Goal: Information Seeking & Learning: Learn about a topic

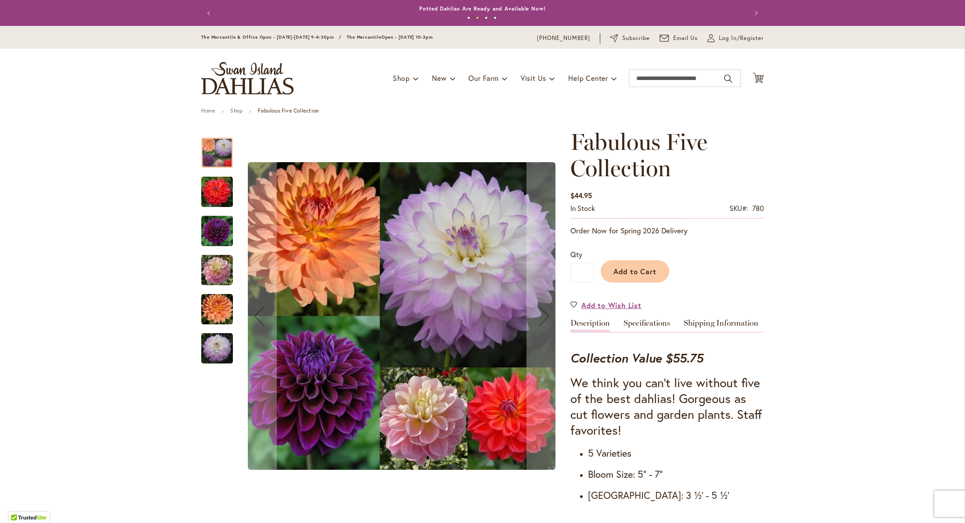
click at [210, 190] on img "COOPER BLAINE" at bounding box center [217, 192] width 32 height 32
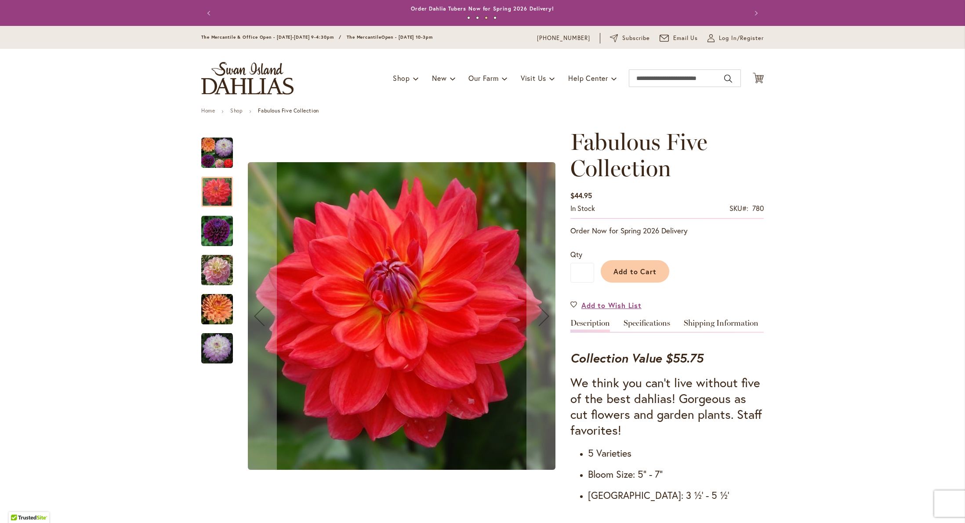
click at [207, 223] on img "DIVA" at bounding box center [217, 231] width 32 height 32
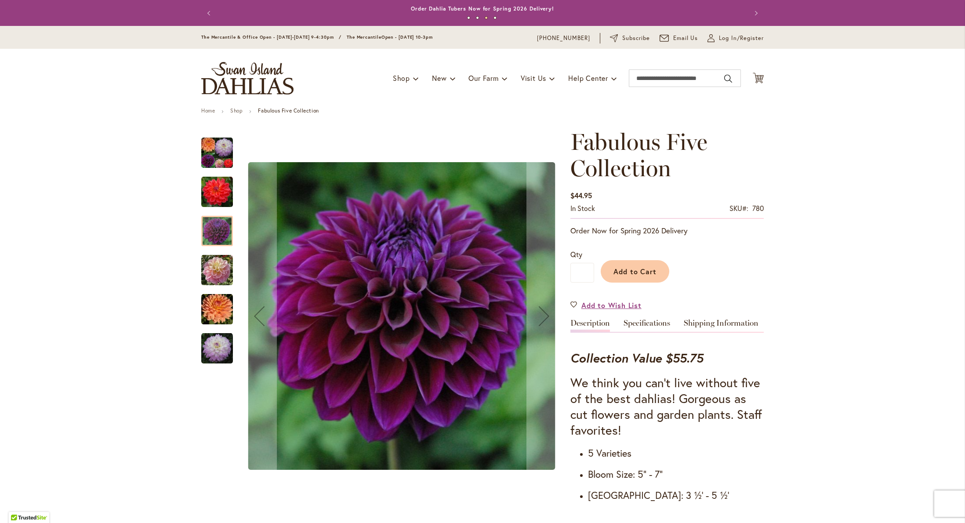
click at [204, 257] on img "GABBIE'S WISH" at bounding box center [217, 270] width 32 height 32
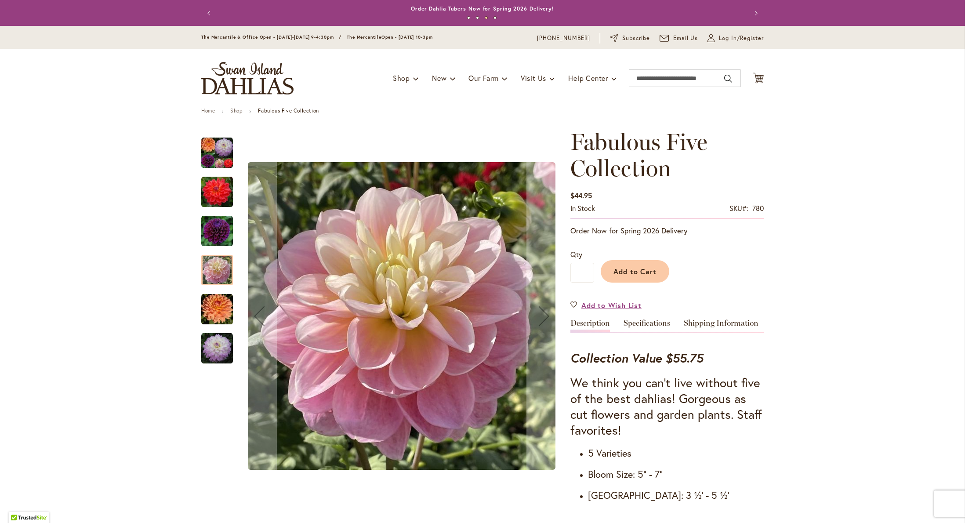
click at [212, 302] on img "GABRIELLE MARIE" at bounding box center [217, 310] width 32 height 32
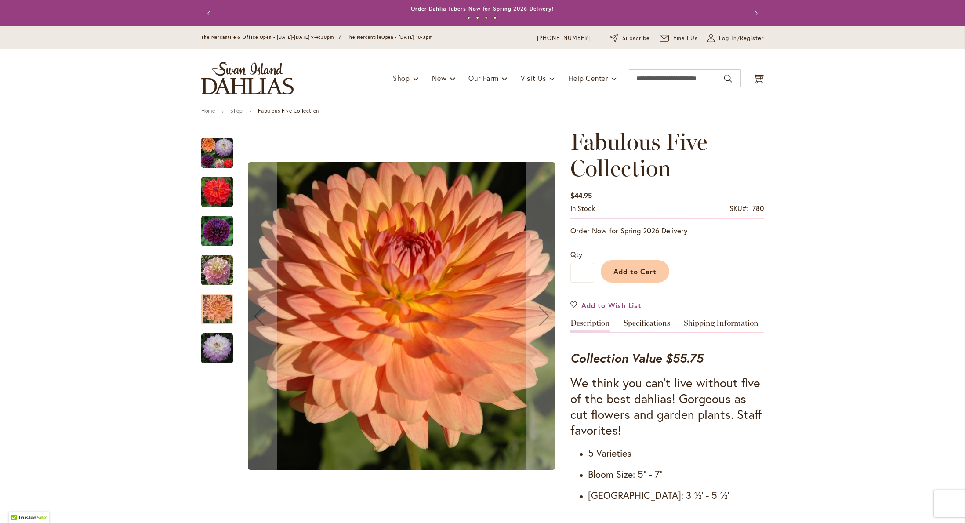
click at [217, 360] on img "MIKAYLA MIRANDA" at bounding box center [217, 349] width 32 height 32
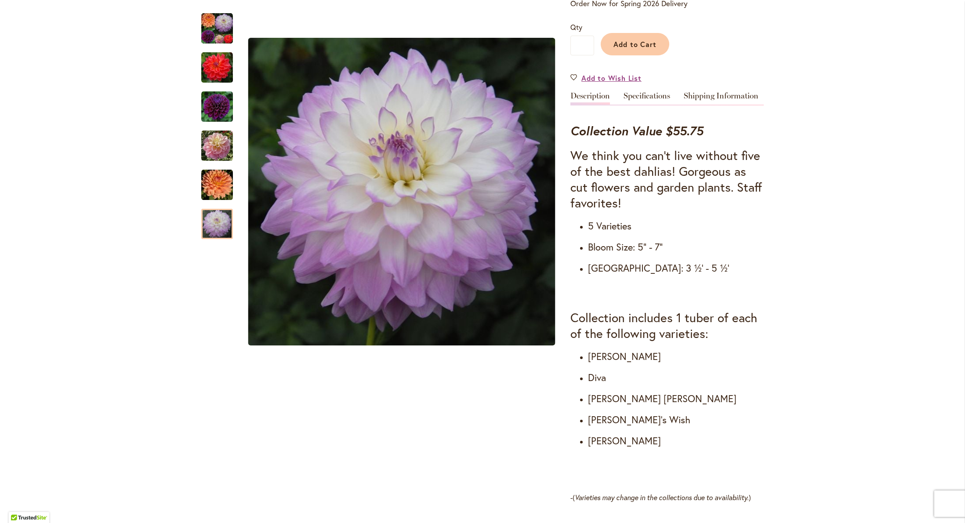
scroll to position [217, 0]
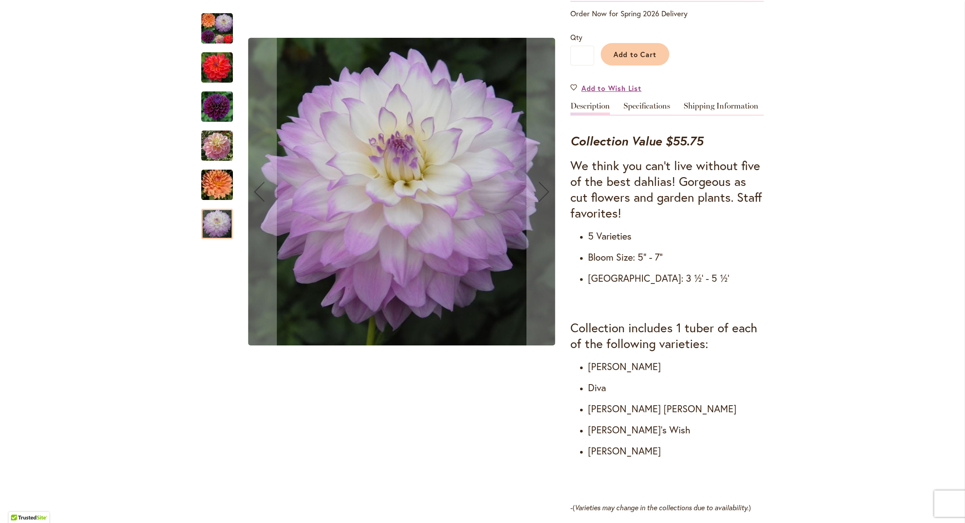
click at [203, 116] on img "DIVA" at bounding box center [217, 107] width 32 height 32
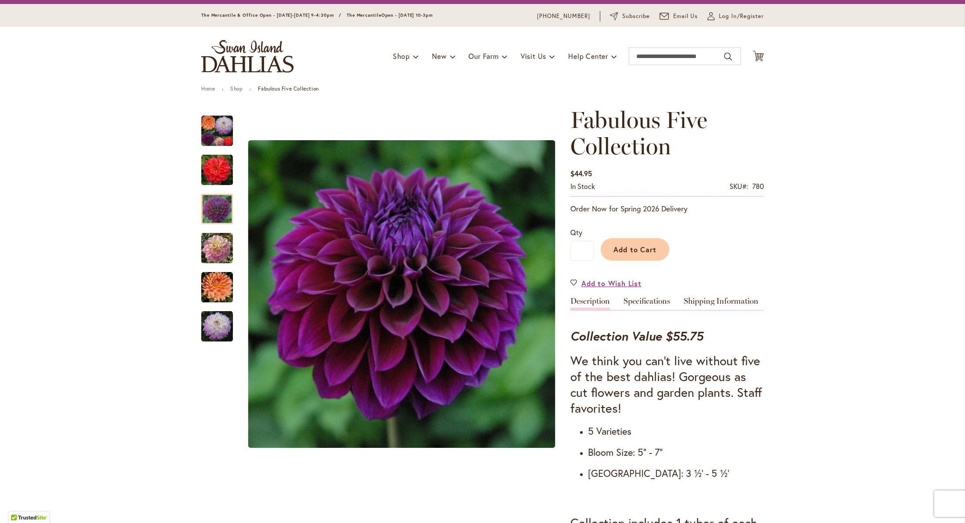
scroll to position [0, 0]
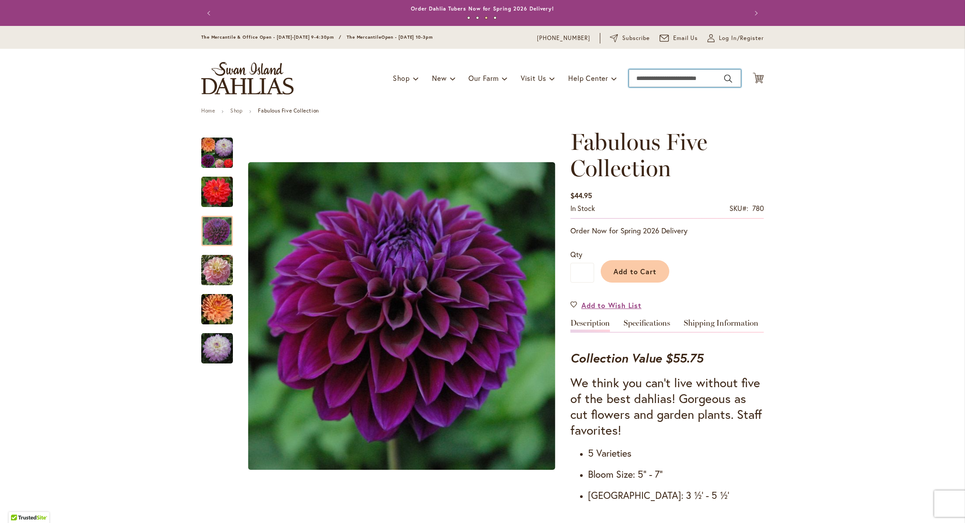
click at [689, 80] on input "Search" at bounding box center [685, 78] width 112 height 18
type input "*"
type input "********"
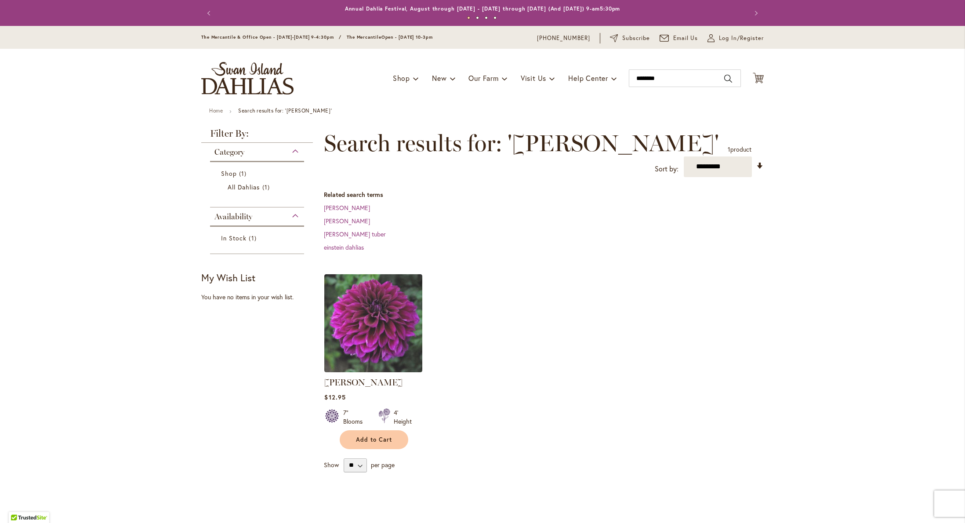
click at [683, 95] on div "Toggle Nav Shop Dahlia Tubers Collections Fresh Cut Dahlias Gardening Supplies …" at bounding box center [482, 78] width 580 height 59
click at [361, 288] on img at bounding box center [373, 323] width 103 height 103
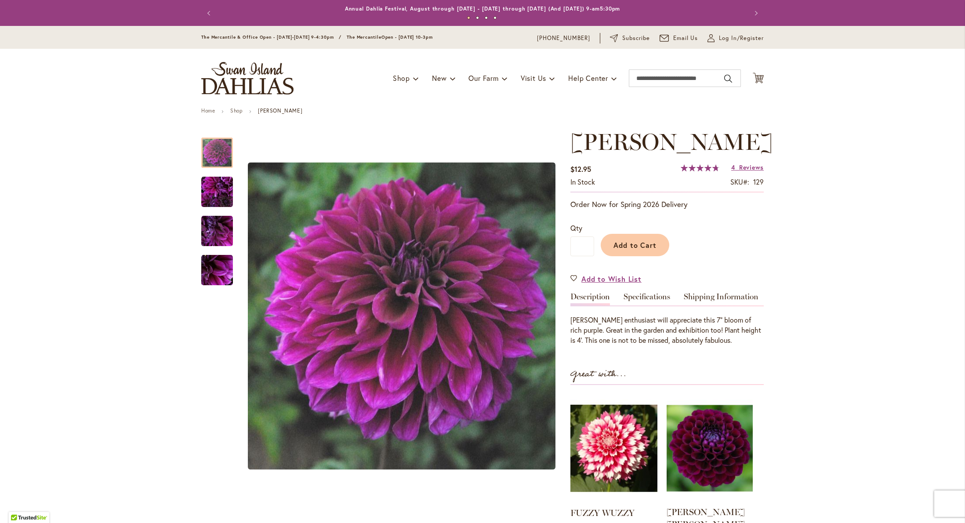
click at [718, 448] on img at bounding box center [710, 448] width 86 height 108
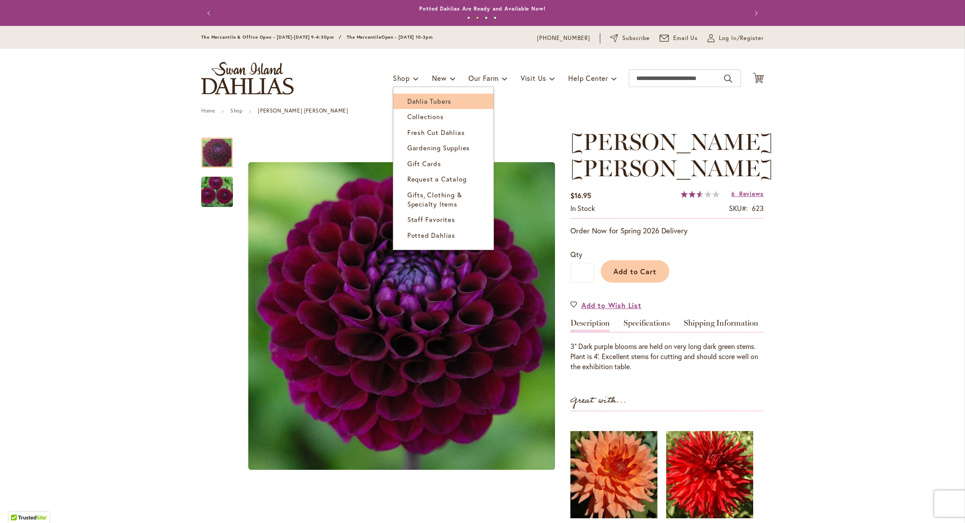
click at [446, 103] on link "Dahlia Tubers" at bounding box center [443, 101] width 100 height 15
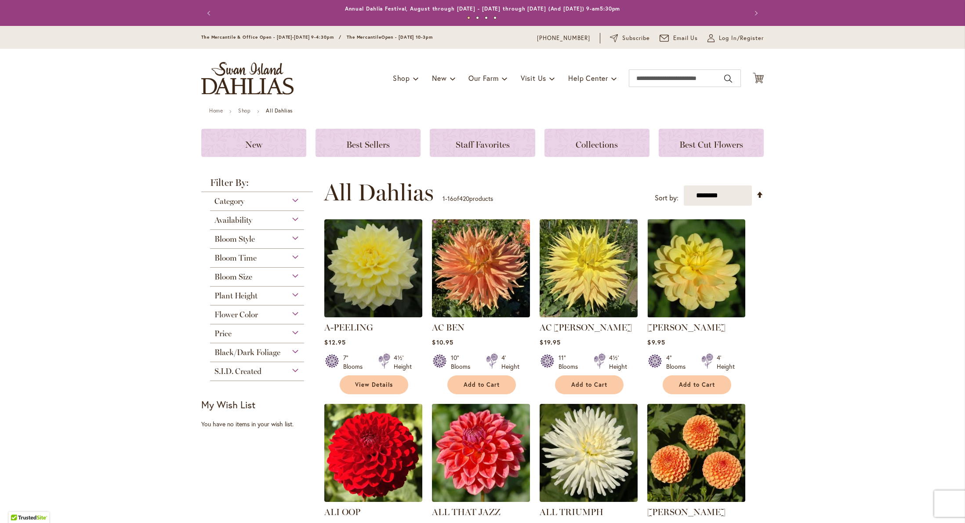
click at [286, 237] on div "Bloom Style" at bounding box center [257, 237] width 94 height 14
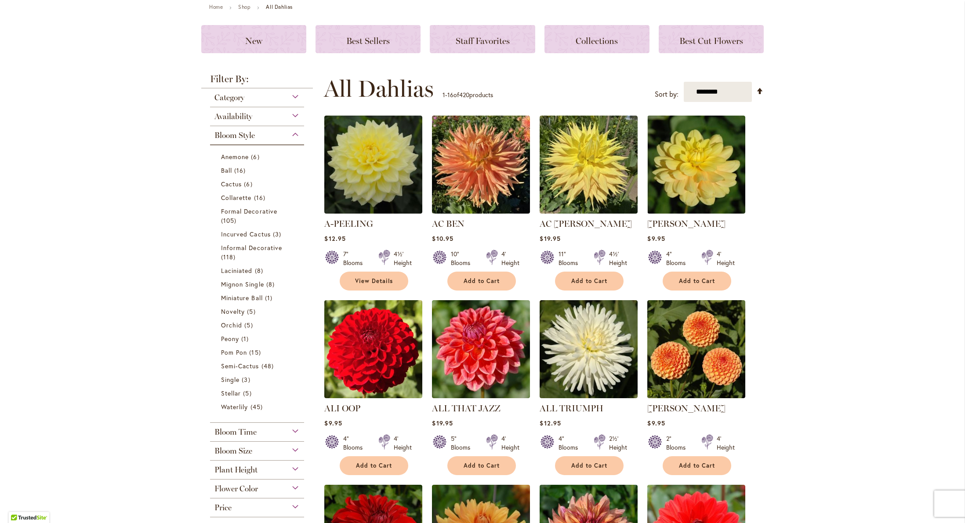
scroll to position [105, 0]
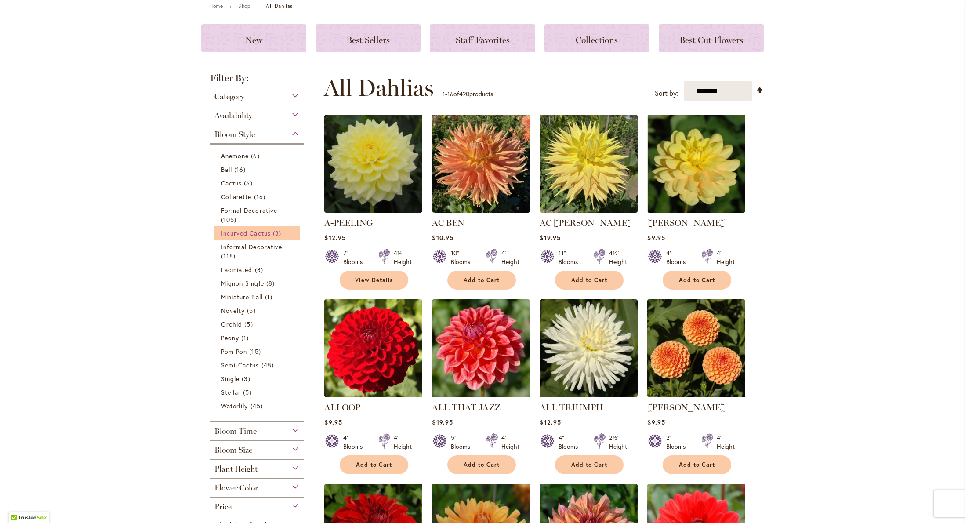
click at [249, 230] on span "Incurved Cactus" at bounding box center [246, 233] width 50 height 8
